Goal: Transaction & Acquisition: Purchase product/service

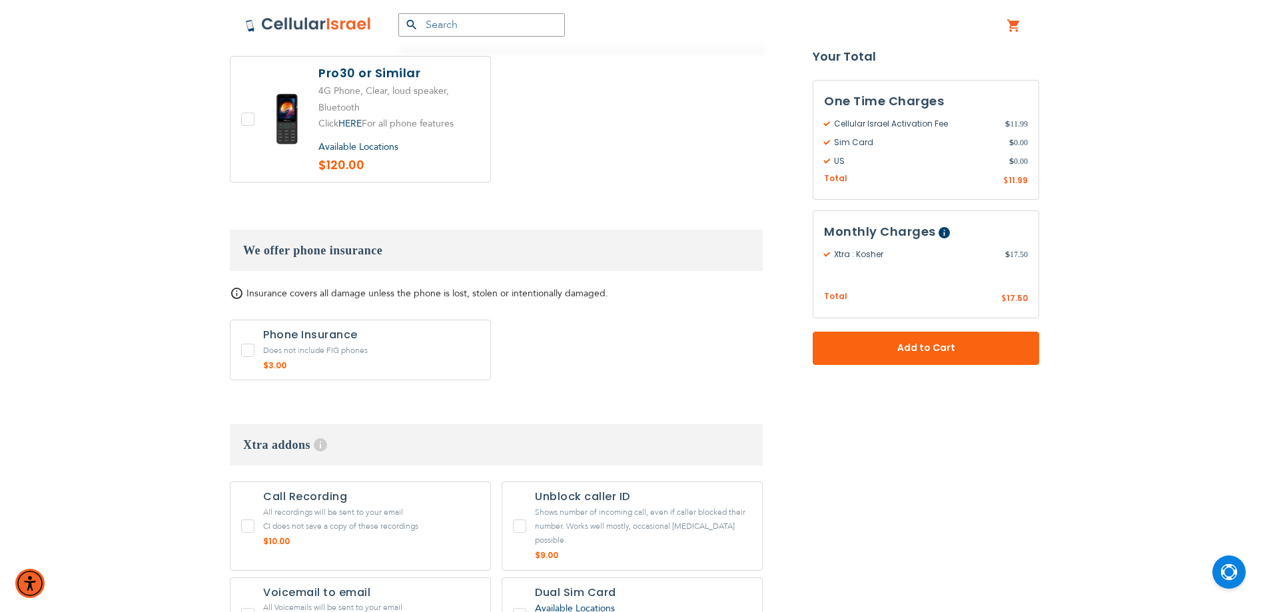
scroll to position [1888, 0]
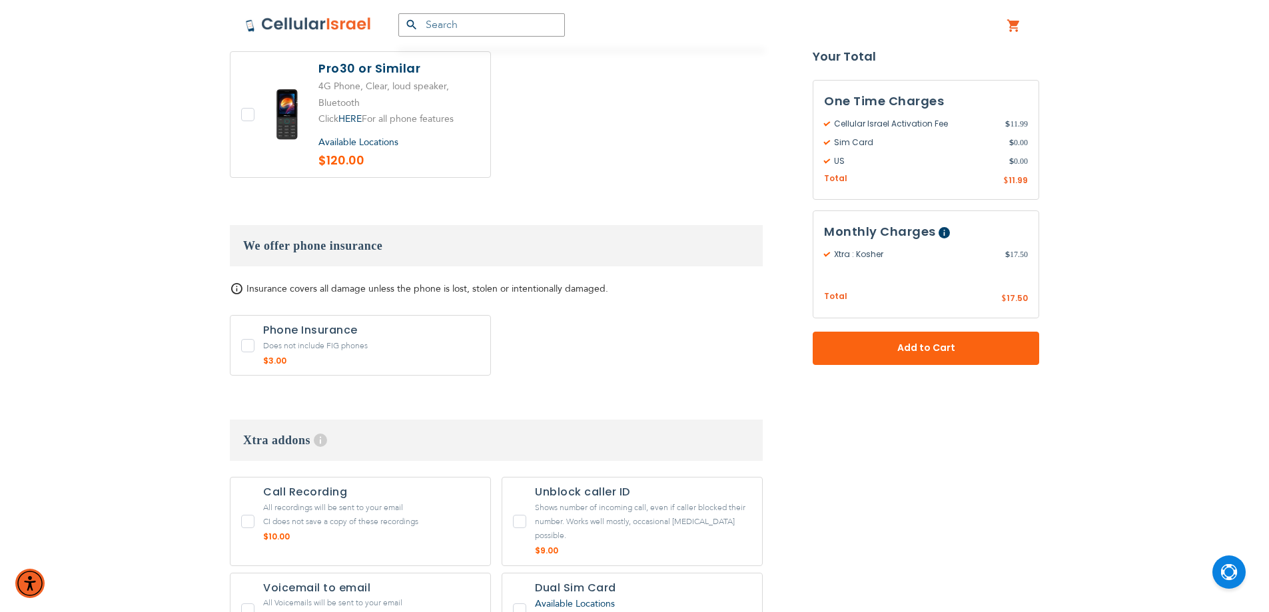
drag, startPoint x: 358, startPoint y: 1, endPoint x: 625, endPoint y: 95, distance: 283.4
click at [629, 95] on div at bounding box center [496, 35] width 533 height 306
click at [289, 225] on h3 "We offer phone insurance" at bounding box center [496, 245] width 533 height 41
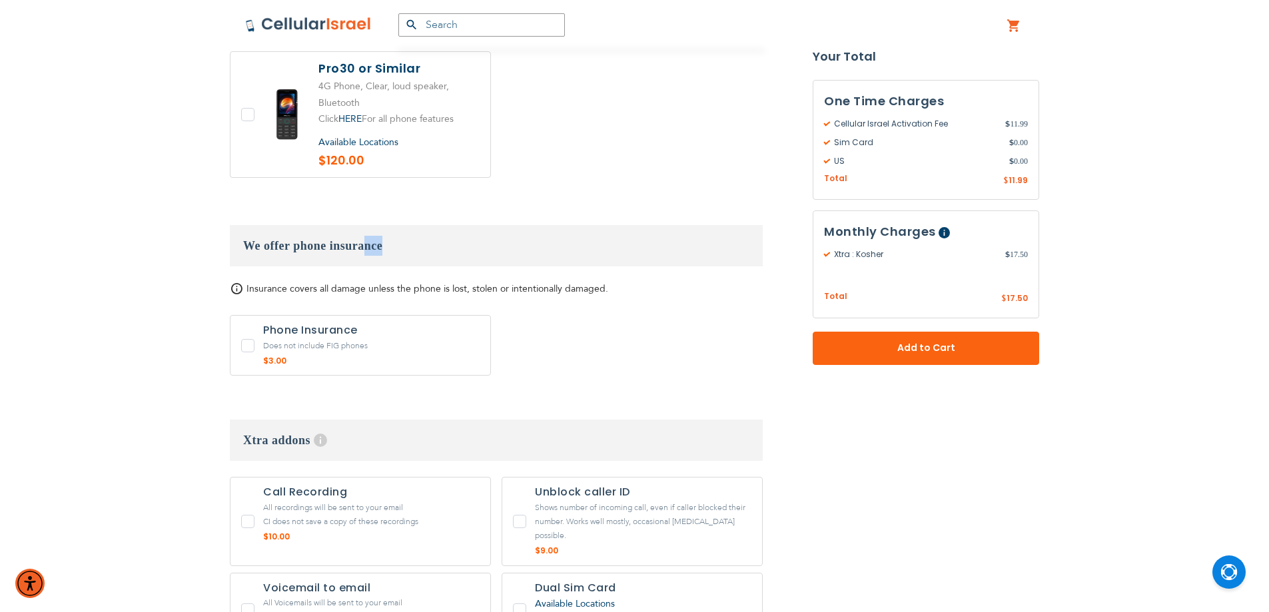
click at [284, 225] on h3 "We offer phone insurance" at bounding box center [496, 245] width 533 height 41
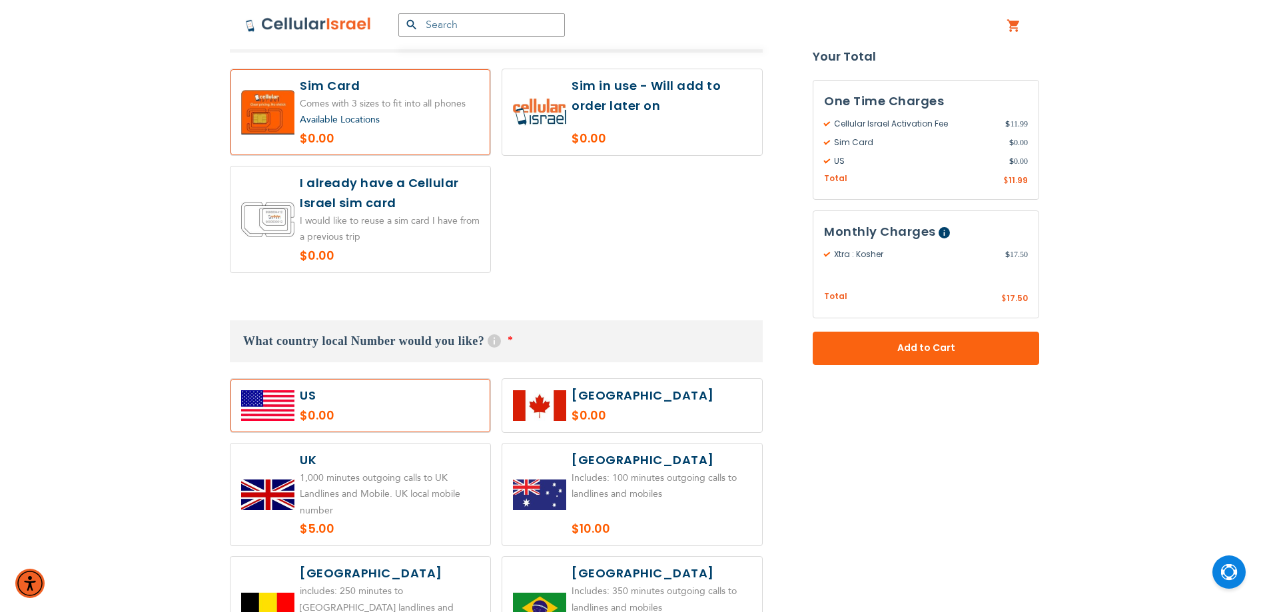
scroll to position [666, 0]
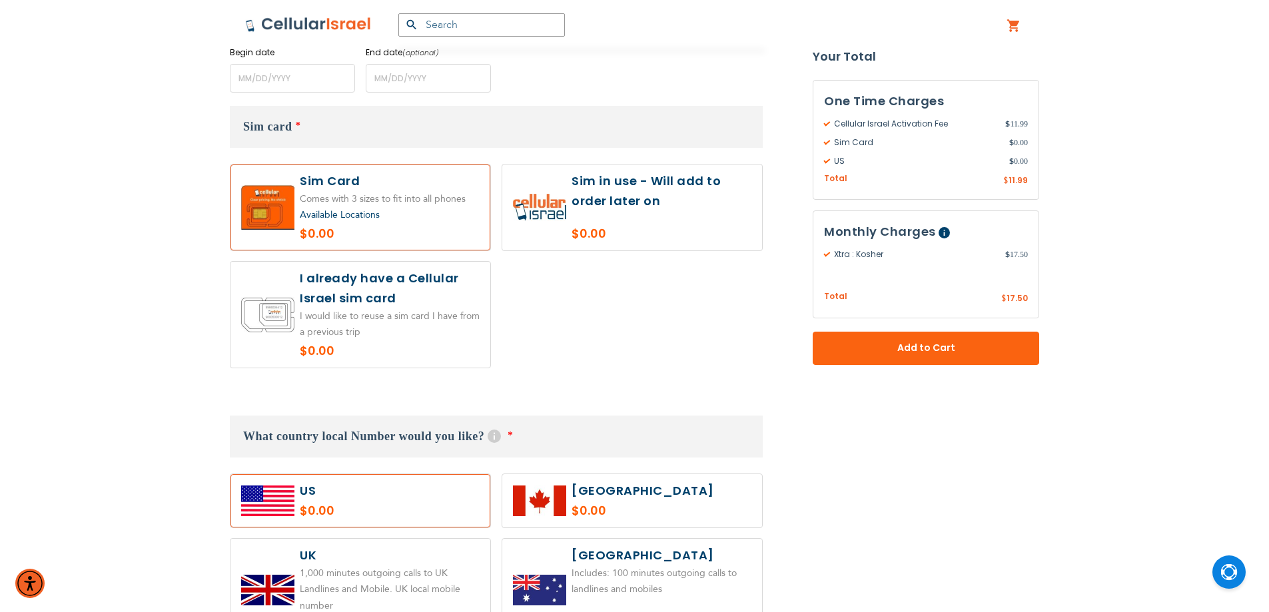
click at [278, 31] on img at bounding box center [308, 25] width 127 height 16
